Goal: Communication & Community: Answer question/provide support

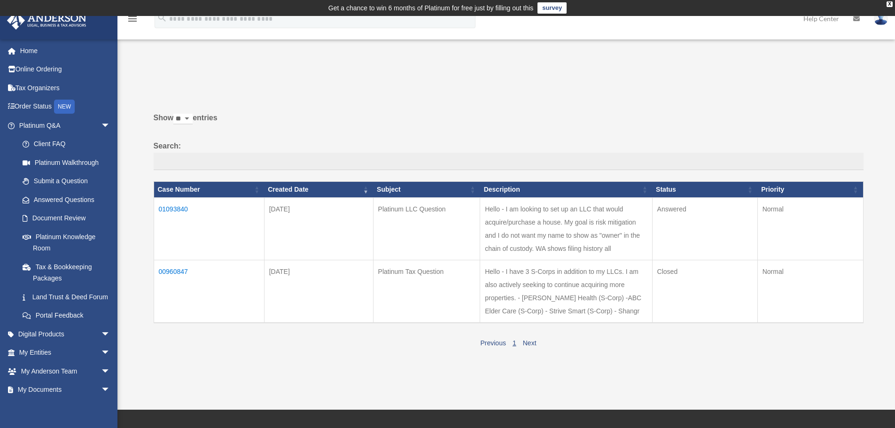
click at [177, 206] on td "01093840" at bounding box center [209, 228] width 110 height 62
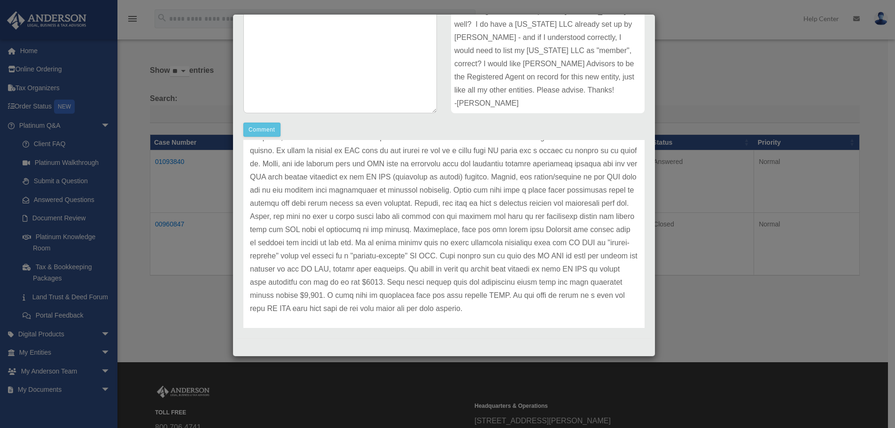
scroll to position [65, 0]
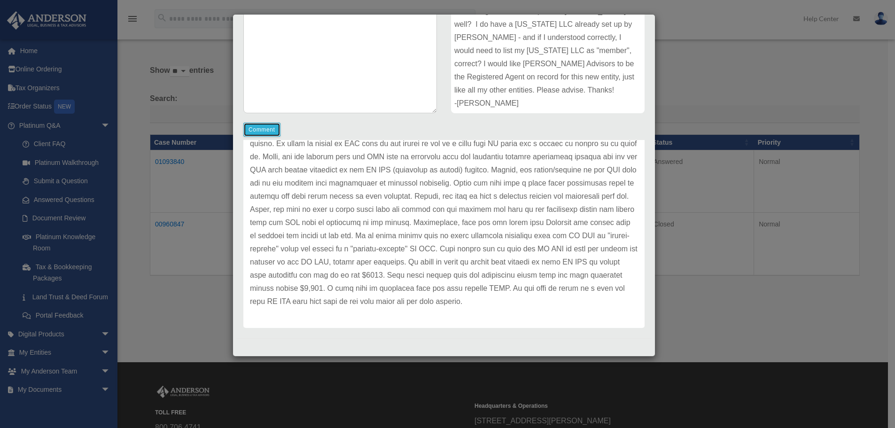
click at [268, 132] on button "Comment" at bounding box center [261, 130] width 37 height 14
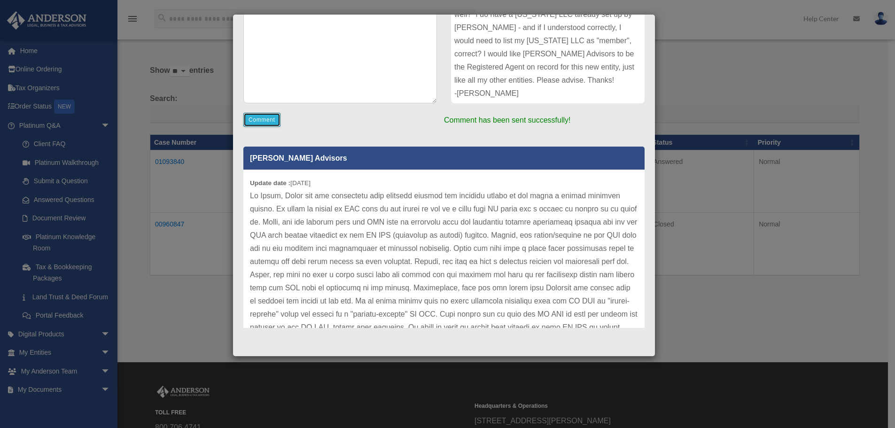
scroll to position [0, 0]
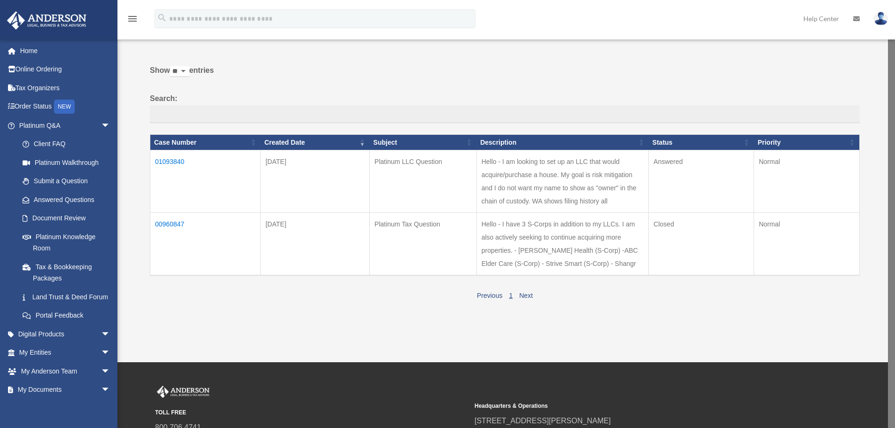
click at [167, 160] on td "01093840" at bounding box center [205, 181] width 110 height 62
click at [186, 161] on td "01093840" at bounding box center [209, 181] width 110 height 62
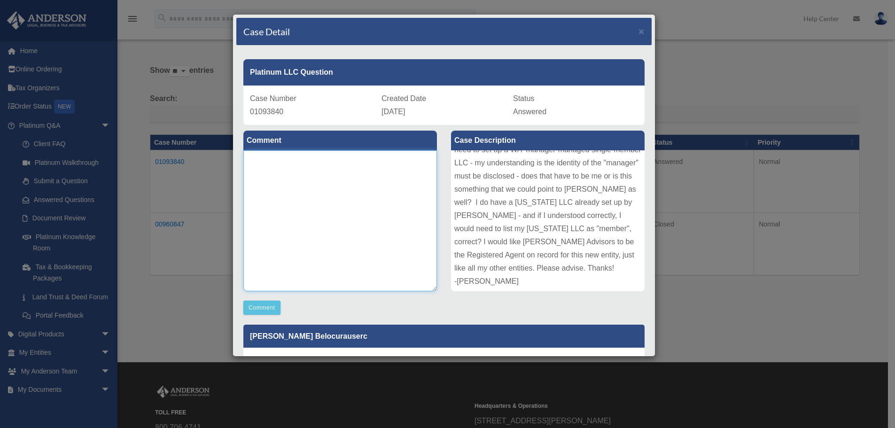
click at [346, 184] on textarea at bounding box center [339, 220] width 193 height 141
type textarea "*"
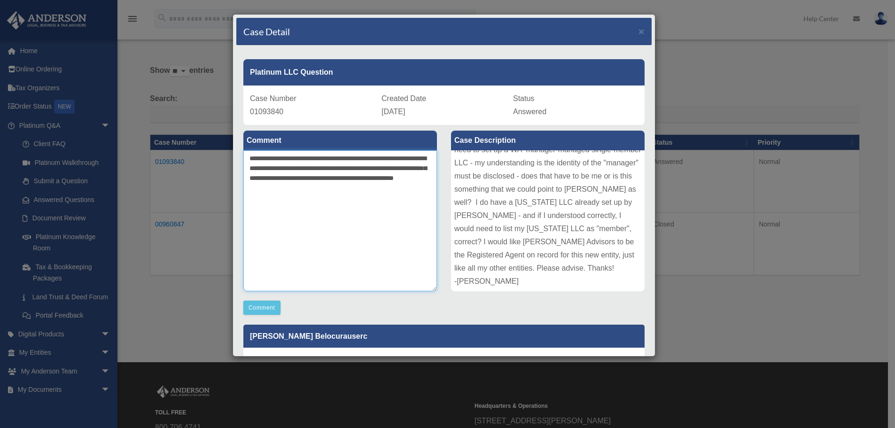
click at [393, 187] on textarea "**********" at bounding box center [339, 220] width 193 height 141
click at [407, 215] on textarea "**********" at bounding box center [339, 220] width 193 height 141
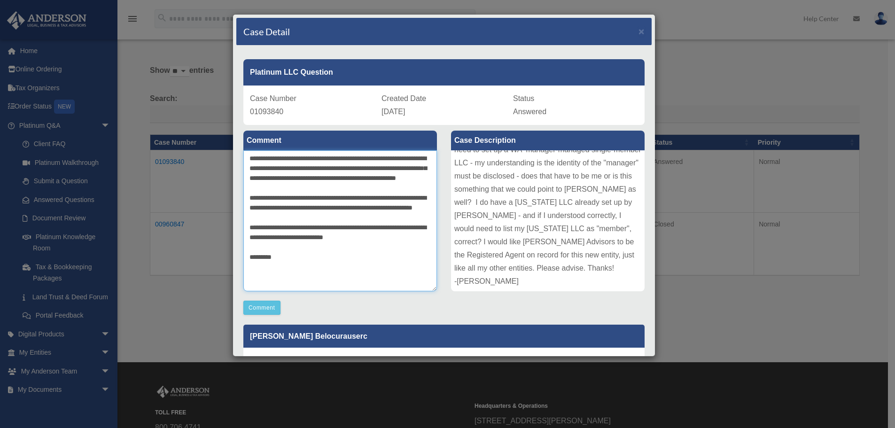
scroll to position [9, 0]
type textarea "**********"
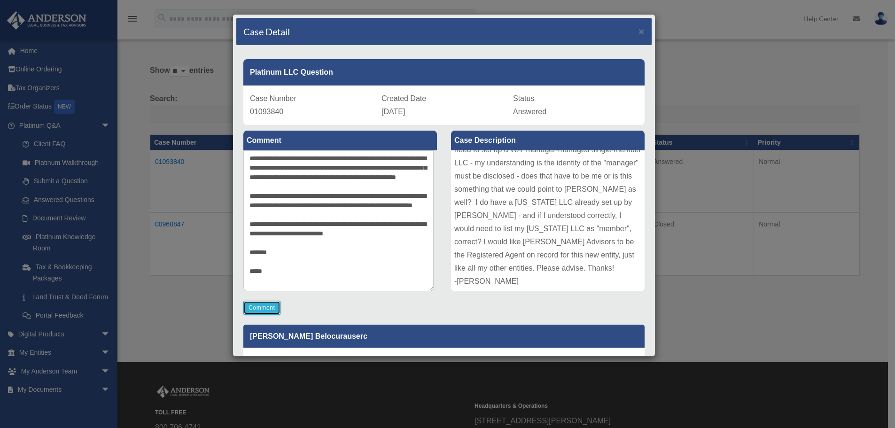
click at [263, 310] on button "Comment" at bounding box center [261, 308] width 37 height 14
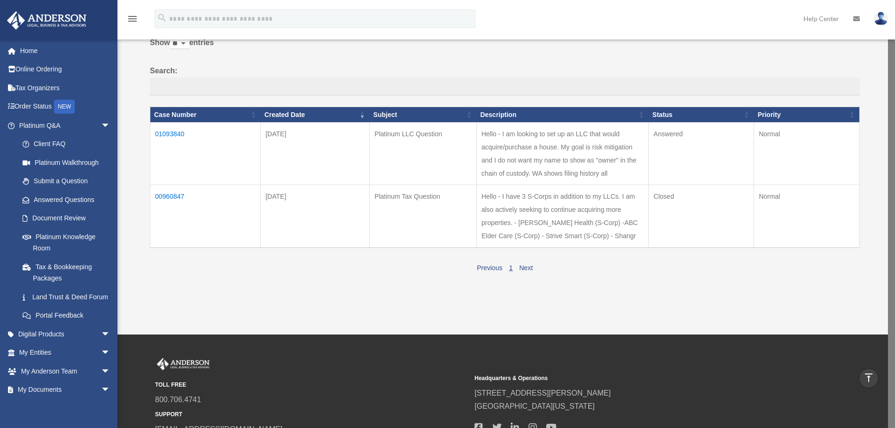
scroll to position [0, 0]
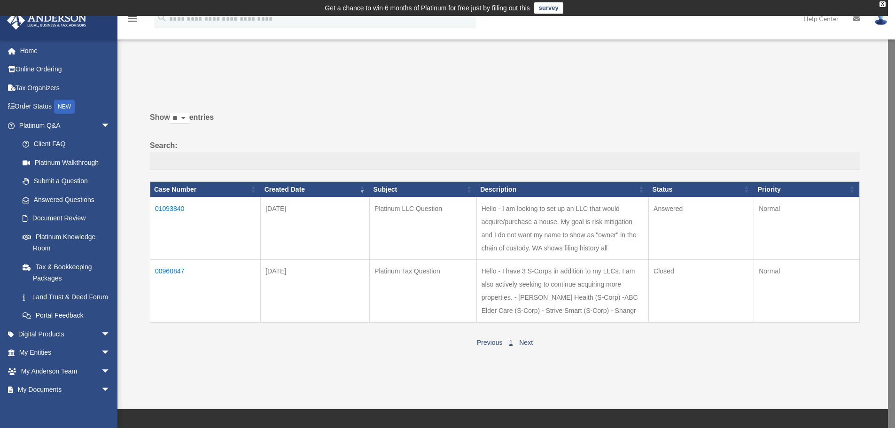
click at [161, 269] on td "00960847" at bounding box center [205, 291] width 110 height 63
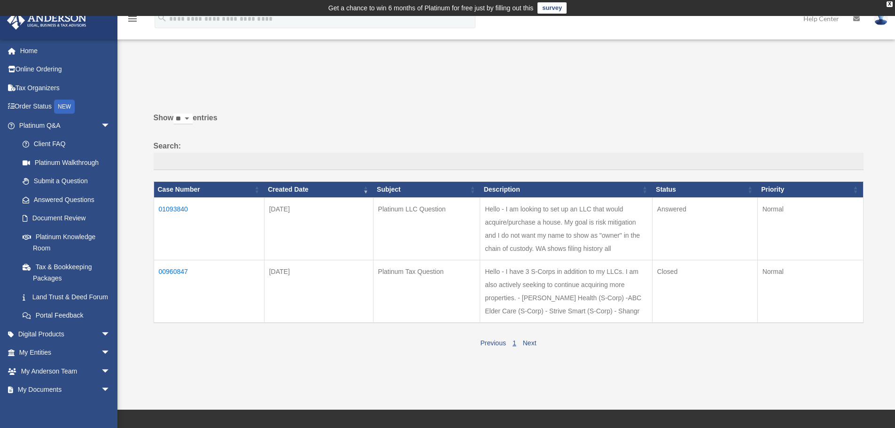
click at [174, 269] on td "00960847" at bounding box center [209, 291] width 110 height 63
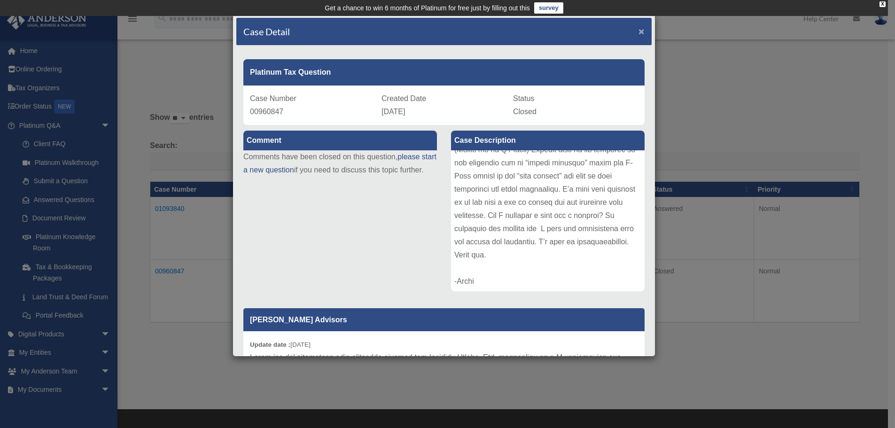
click at [442, 29] on span "×" at bounding box center [641, 31] width 6 height 11
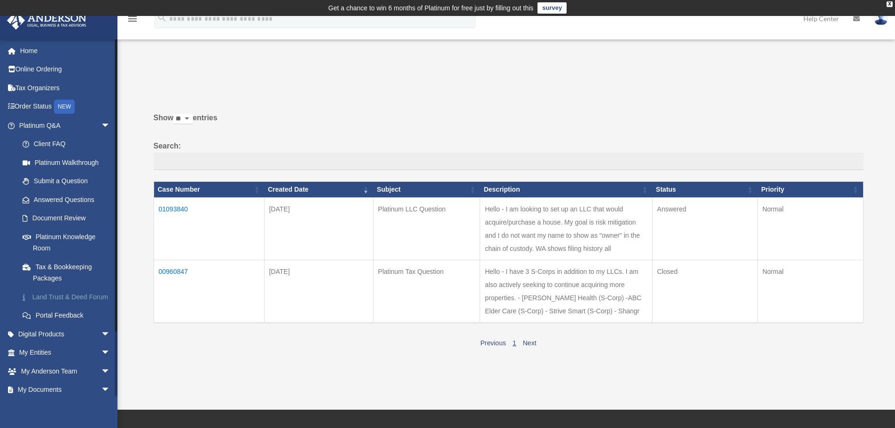
click at [44, 301] on link "Land Trust & Deed Forum" at bounding box center [68, 296] width 111 height 19
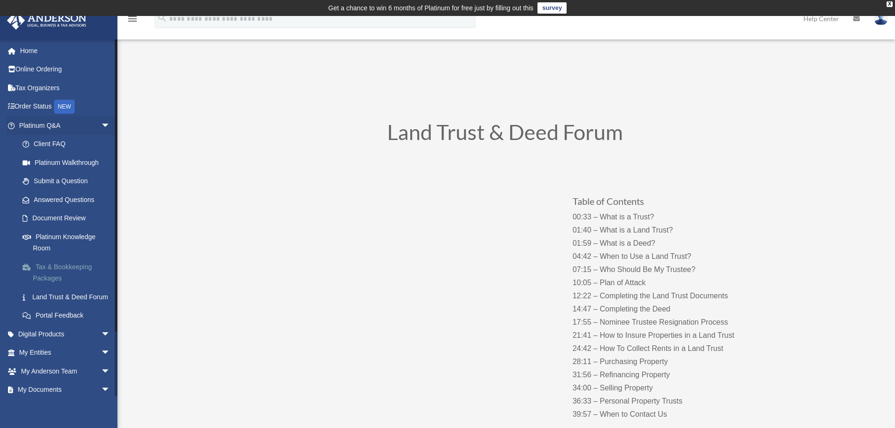
click at [56, 268] on link "Tax & Bookkeeping Packages" at bounding box center [68, 272] width 111 height 30
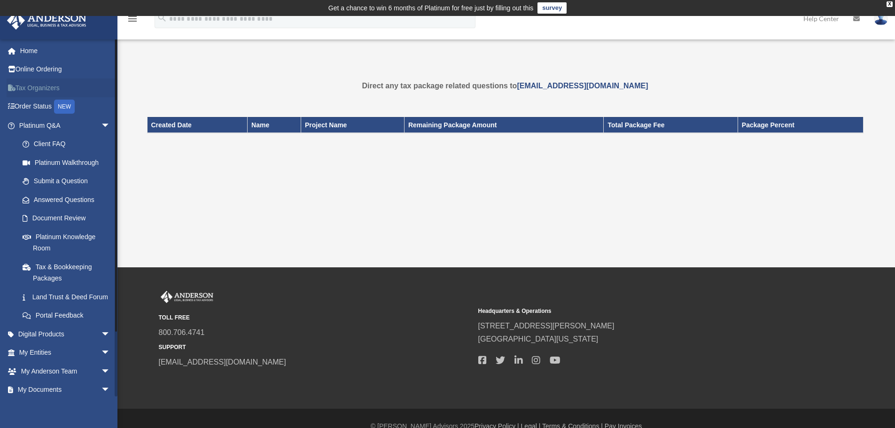
click at [30, 91] on link "Tax Organizers" at bounding box center [66, 87] width 118 height 19
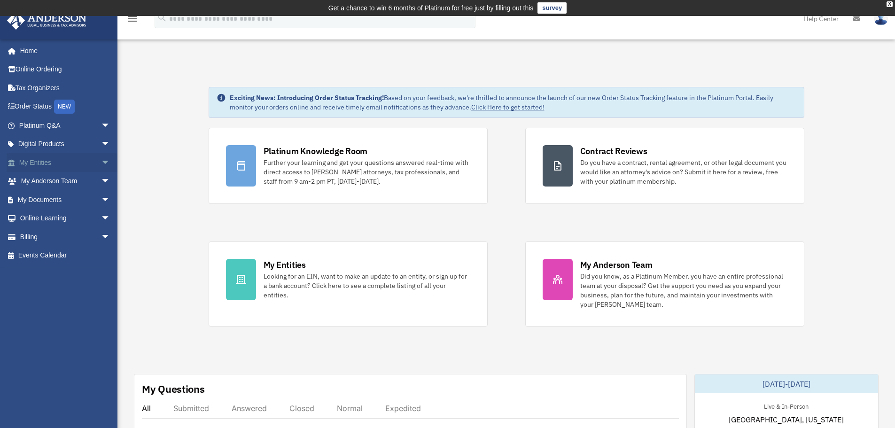
click at [101, 161] on span "arrow_drop_down" at bounding box center [110, 162] width 19 height 19
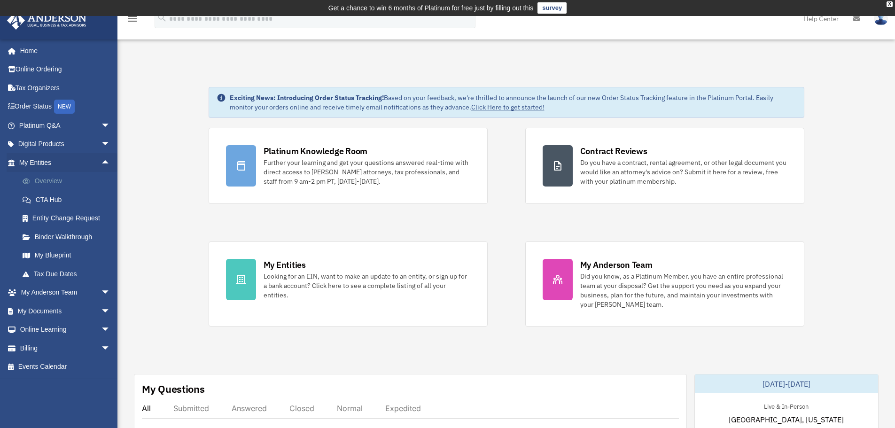
click at [71, 184] on link "Overview" at bounding box center [68, 181] width 111 height 19
click at [38, 254] on link "My Blueprint" at bounding box center [68, 255] width 111 height 19
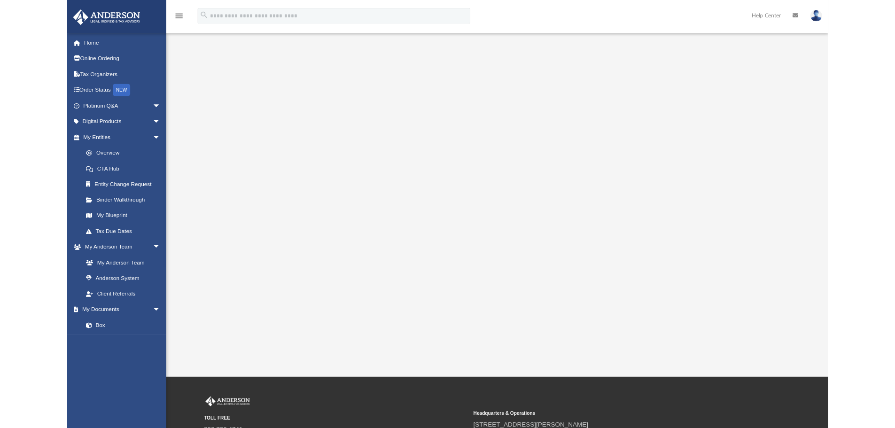
scroll to position [47, 0]
